Goal: Task Accomplishment & Management: Use online tool/utility

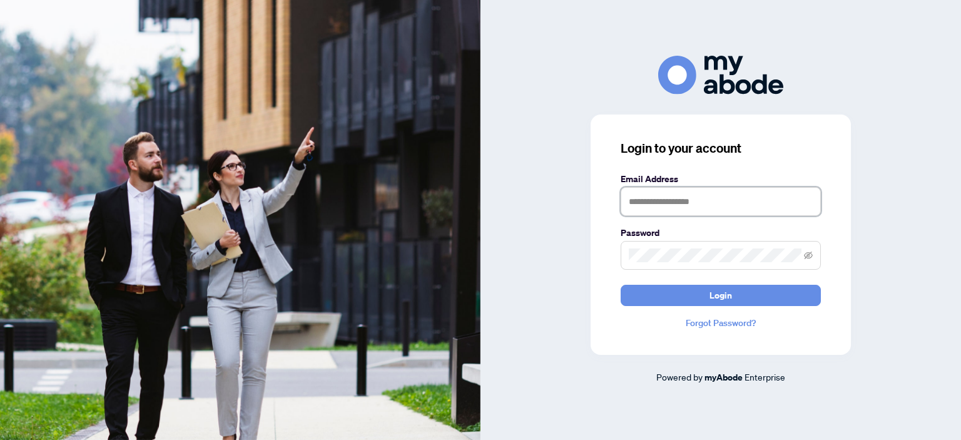
click at [717, 203] on input "text" at bounding box center [720, 201] width 200 height 29
type input "**********"
click at [620, 285] on button "Login" at bounding box center [720, 295] width 200 height 21
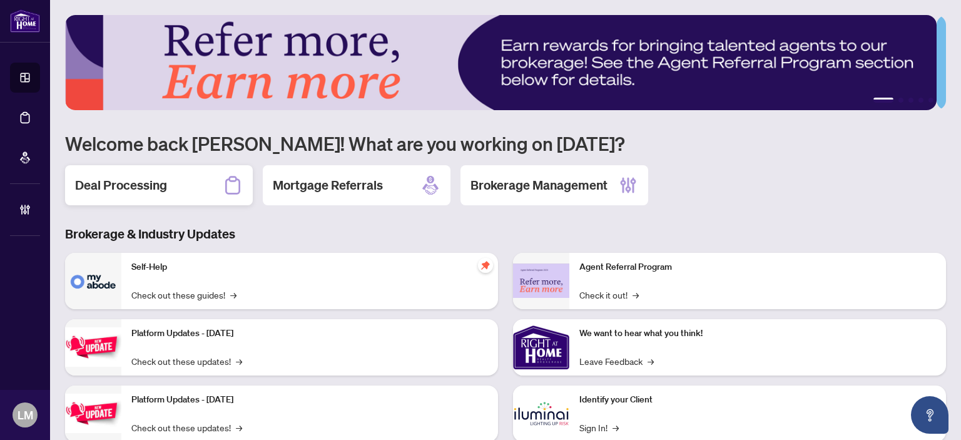
click at [198, 182] on div "Deal Processing" at bounding box center [159, 185] width 188 height 40
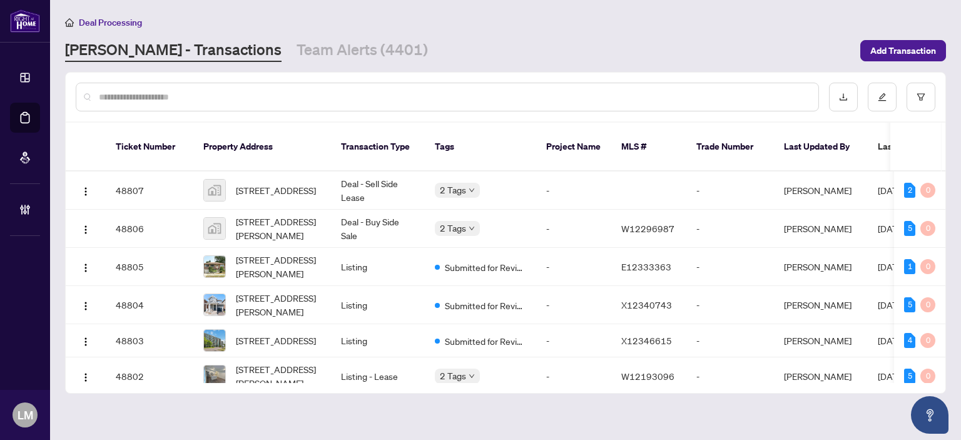
click at [139, 98] on input "text" at bounding box center [453, 97] width 709 height 14
paste input "*******"
type input "*******"
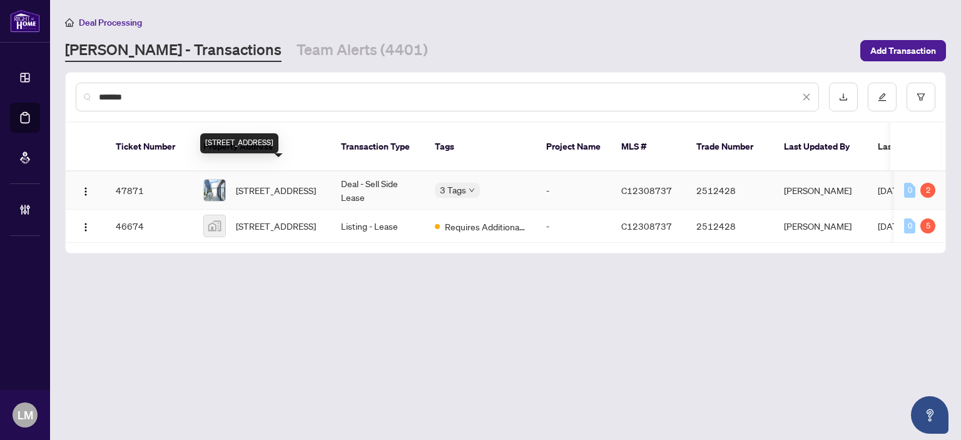
click at [270, 183] on span "[STREET_ADDRESS]" at bounding box center [276, 190] width 80 height 14
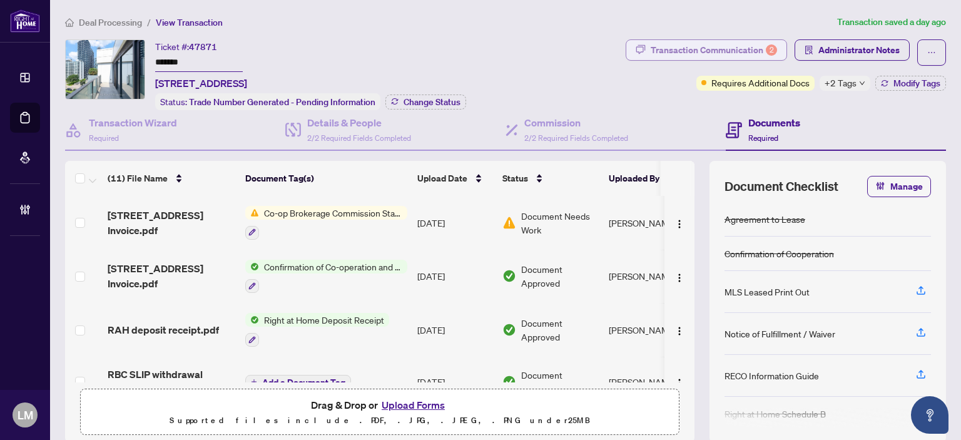
click at [667, 44] on div "Transaction Communication 2" at bounding box center [713, 50] width 126 height 20
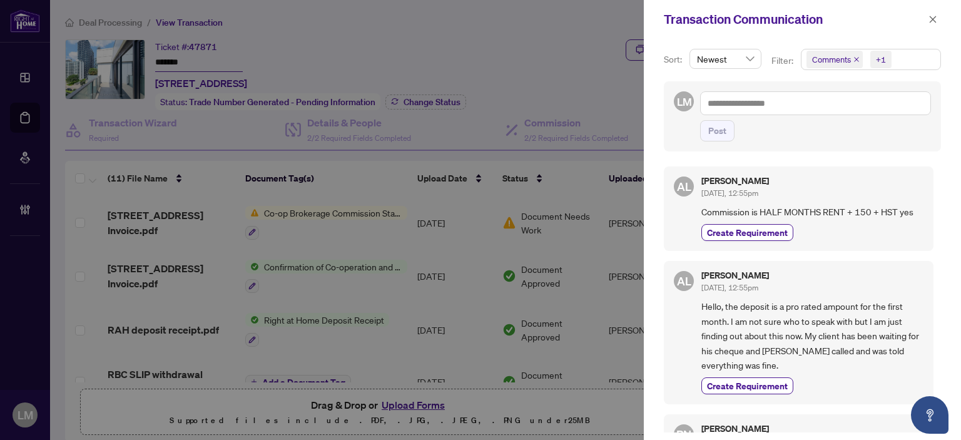
click at [550, 15] on div at bounding box center [480, 220] width 961 height 440
click at [927, 14] on button "button" at bounding box center [932, 19] width 16 height 15
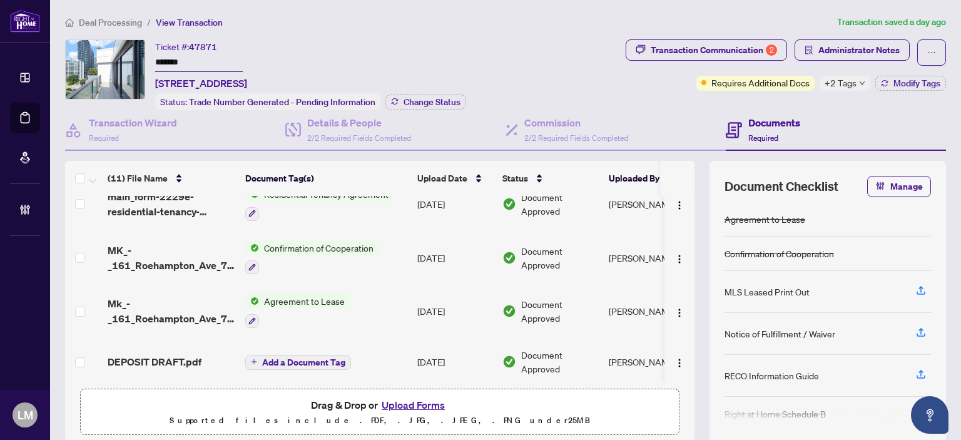
scroll to position [384, 0]
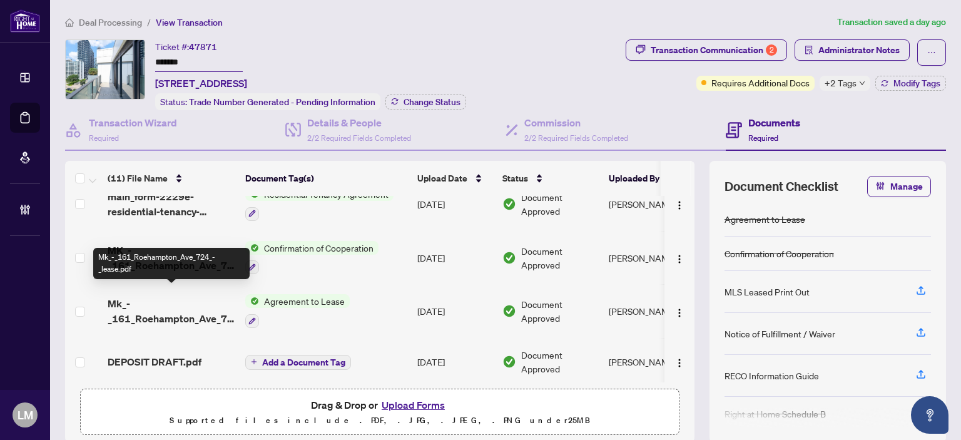
click at [172, 305] on span "Mk_-_161_Roehampton_Ave_724_-_lease.pdf" at bounding box center [172, 311] width 128 height 30
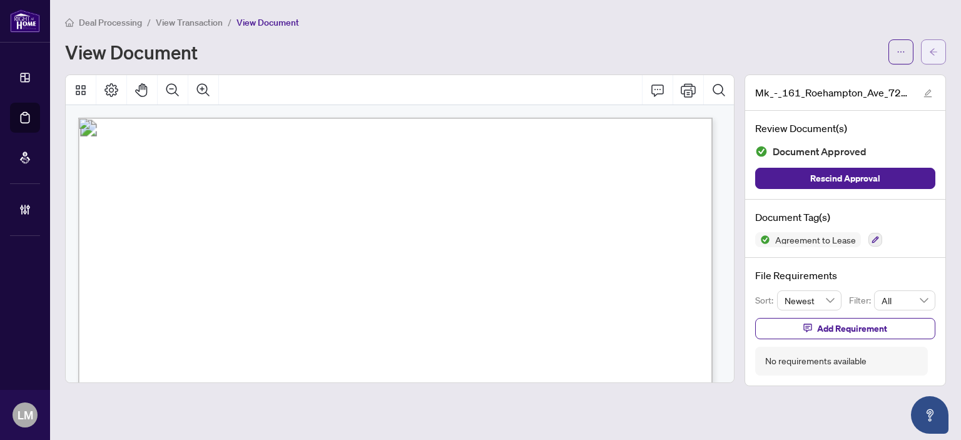
click at [926, 43] on button "button" at bounding box center [933, 51] width 25 height 25
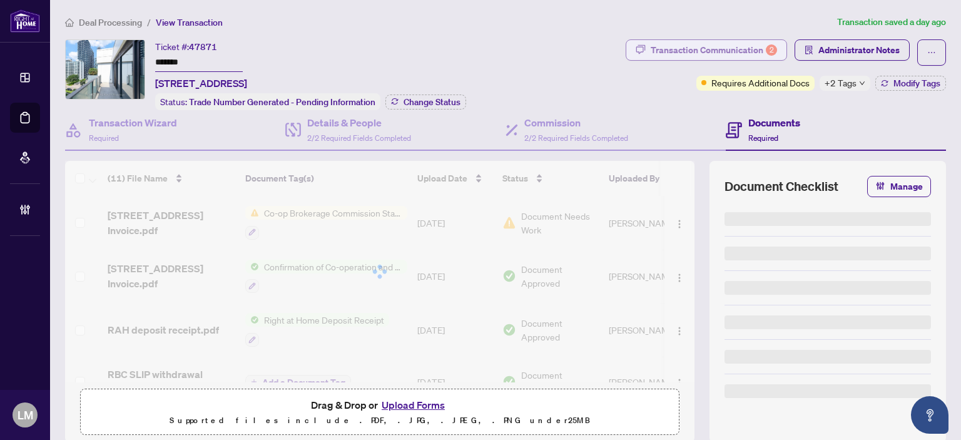
click at [709, 52] on div "Transaction Communication 2" at bounding box center [713, 50] width 126 height 20
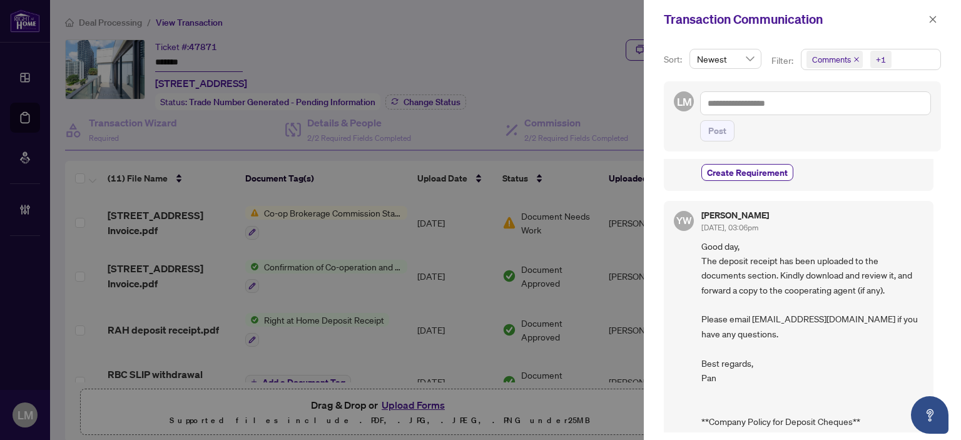
scroll to position [914, 0]
click at [769, 264] on span "Good day, The deposit receipt has been uploaded to the documents section. Kindl…" at bounding box center [812, 408] width 222 height 336
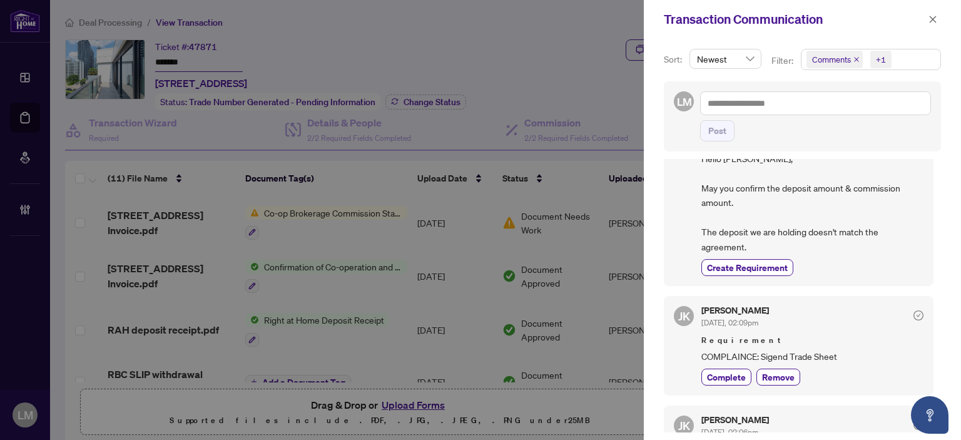
scroll to position [191, 0]
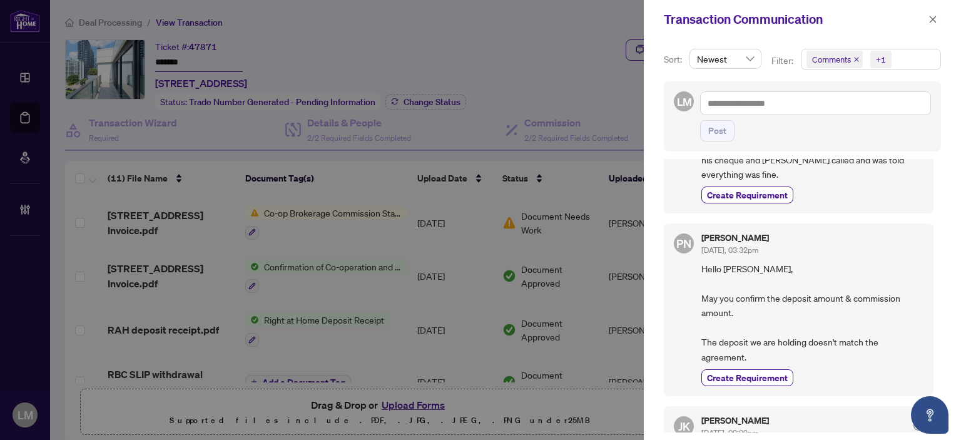
click at [769, 263] on span "Hello [PERSON_NAME], May you confirm the deposit amount & commission amount. Th…" at bounding box center [812, 312] width 222 height 103
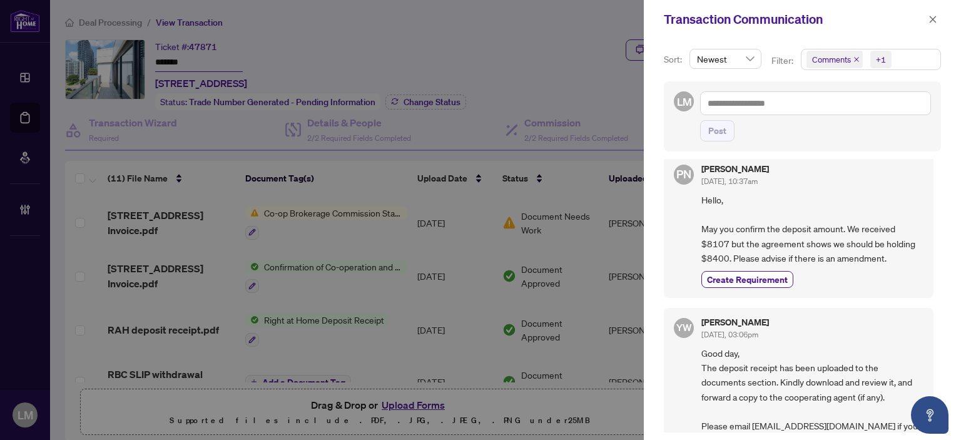
scroll to position [808, 0]
click at [932, 16] on icon "close" at bounding box center [932, 19] width 9 height 9
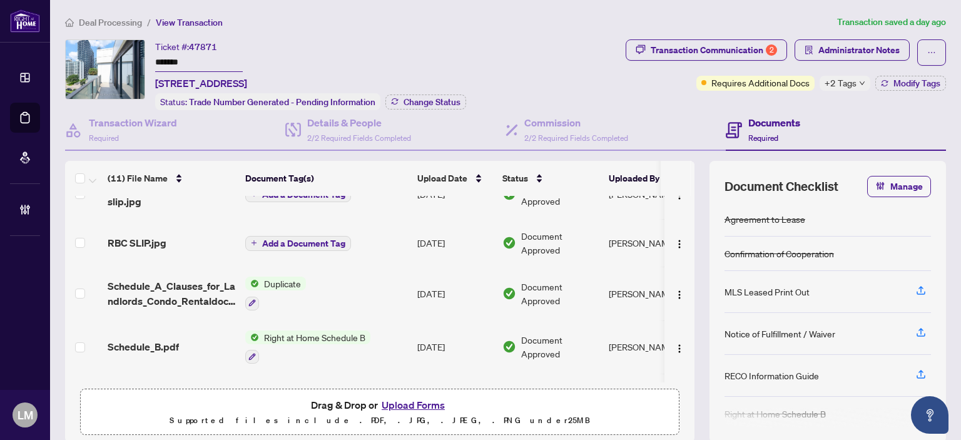
scroll to position [0, 0]
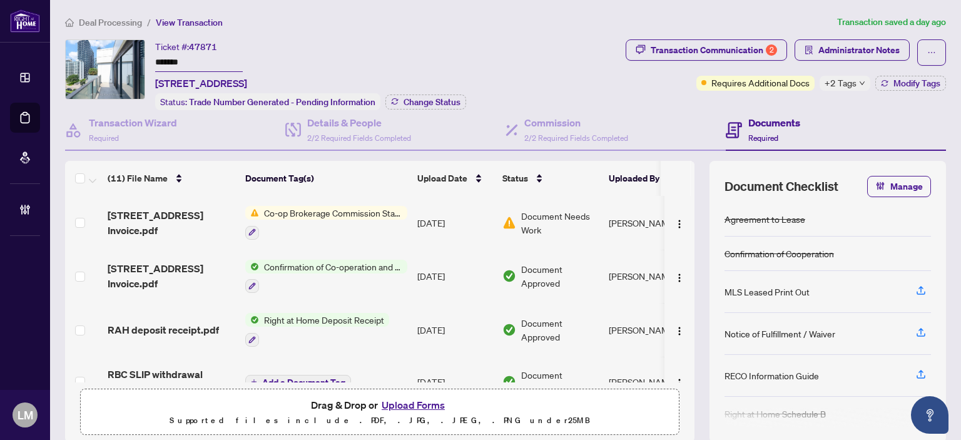
click at [355, 209] on span "Co-op Brokerage Commission Statement" at bounding box center [333, 213] width 148 height 14
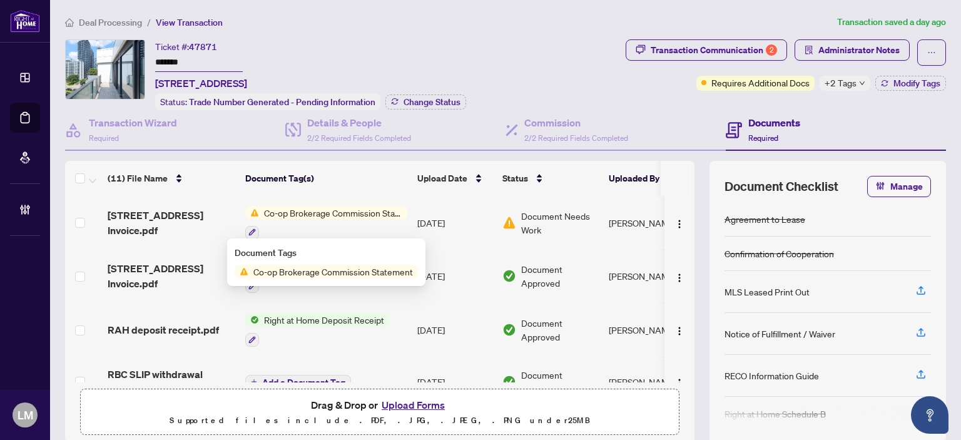
click at [360, 275] on span "Co-op Brokerage Commission Statement" at bounding box center [332, 272] width 169 height 14
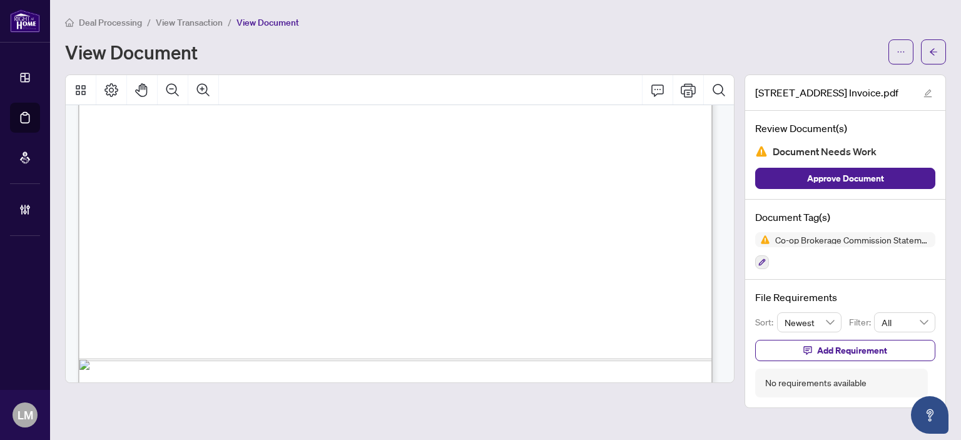
scroll to position [568, 0]
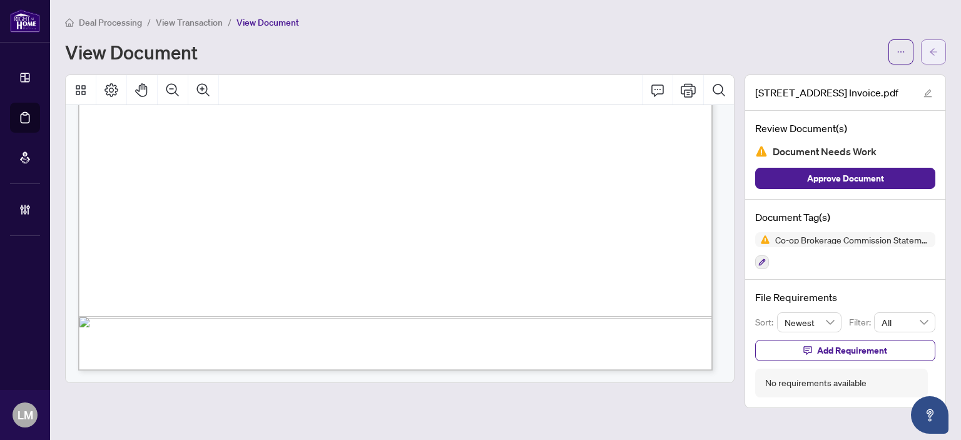
click at [941, 46] on button "button" at bounding box center [933, 51] width 25 height 25
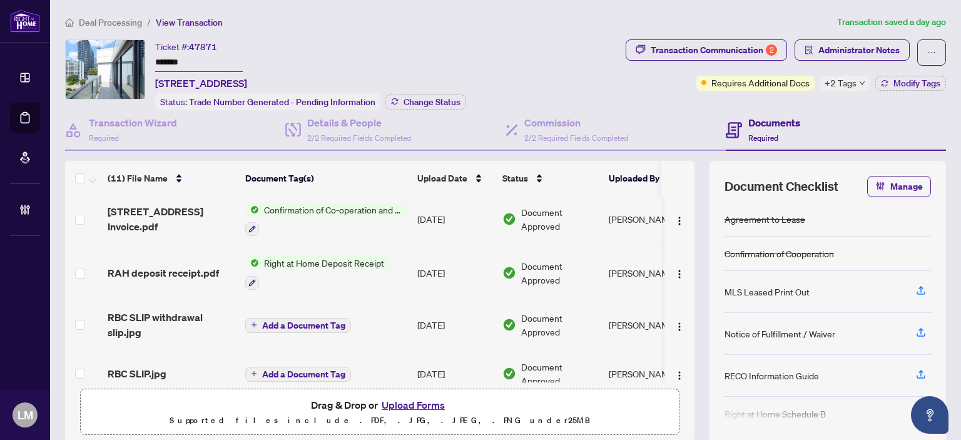
scroll to position [46, 0]
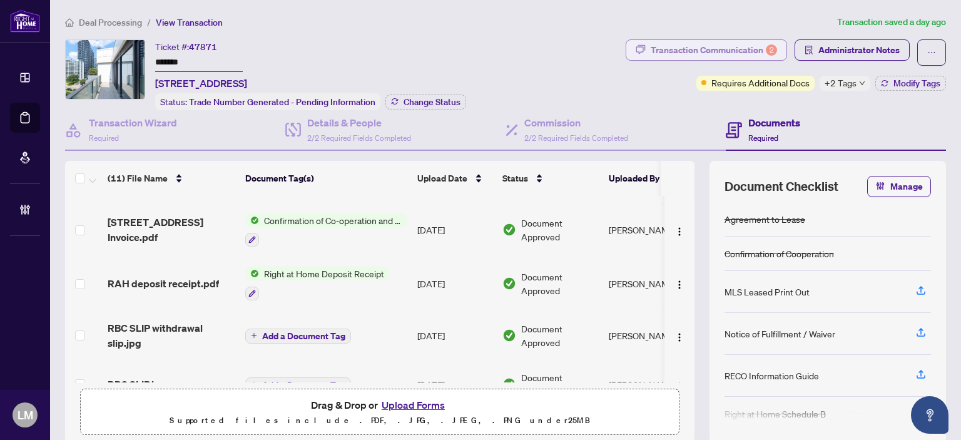
click at [714, 44] on div "Transaction Communication 2" at bounding box center [713, 50] width 126 height 20
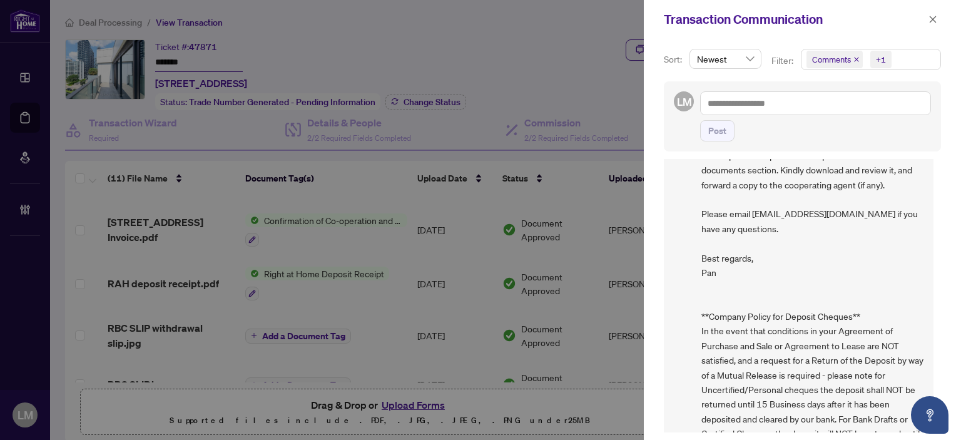
scroll to position [1083, 0]
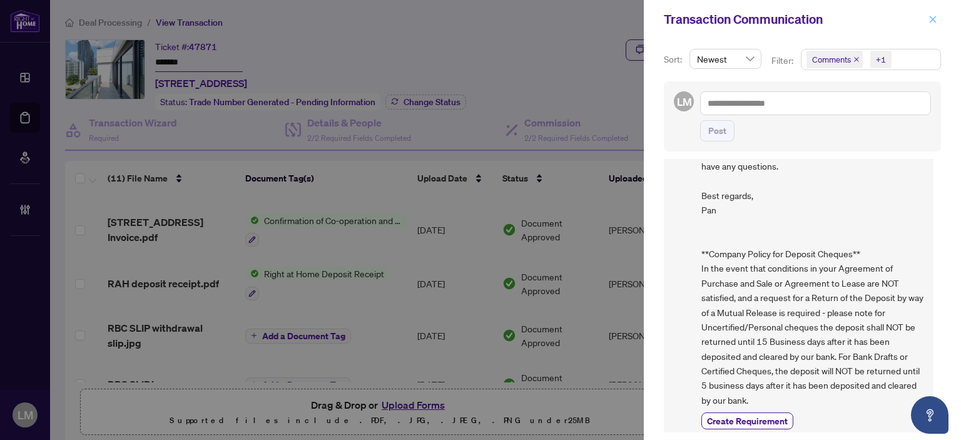
click at [931, 19] on icon "close" at bounding box center [932, 19] width 9 height 9
